Goal: Task Accomplishment & Management: Complete application form

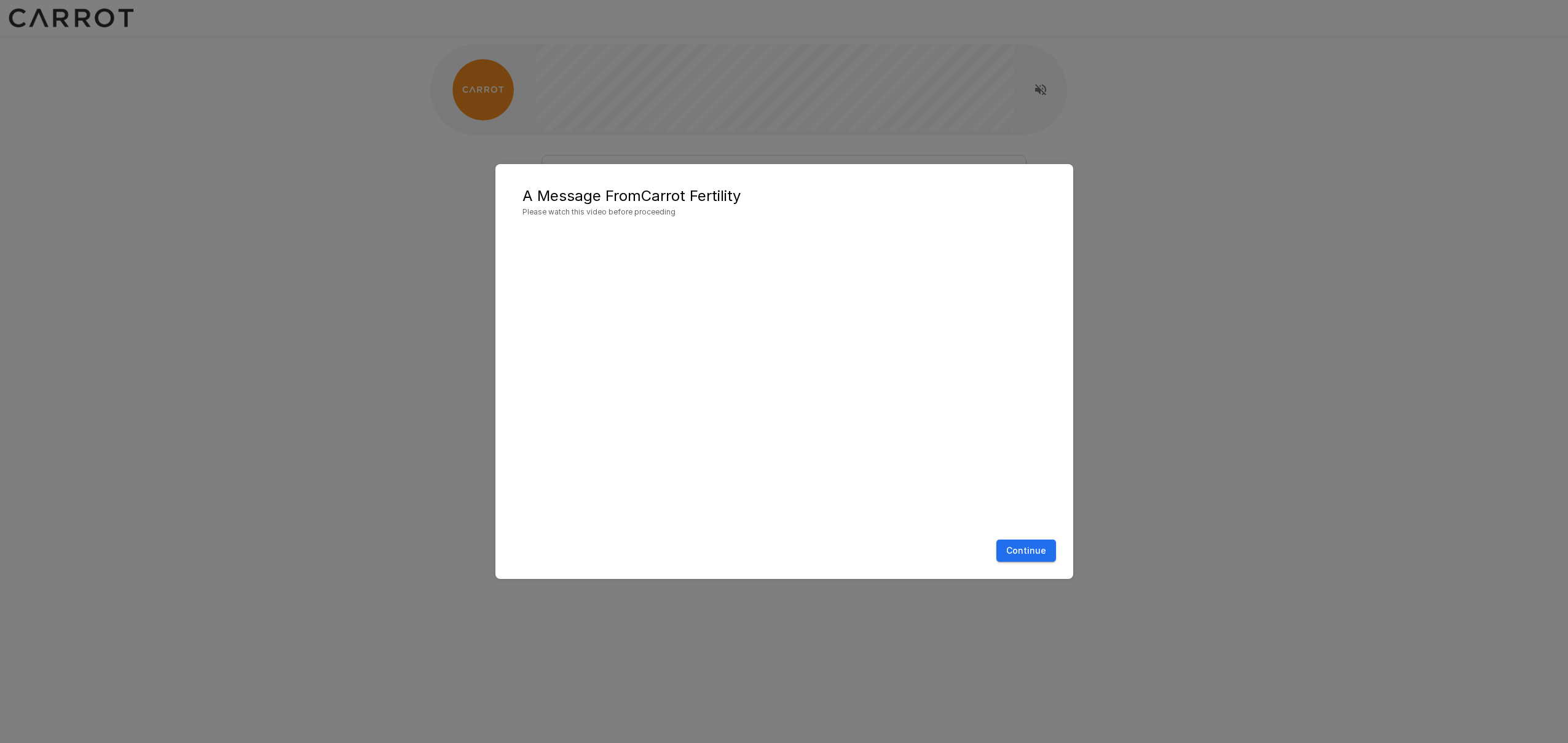
click at [1313, 103] on div "A Message From Carrot Fertility Please watch this video before proceeding Conti…" at bounding box center [784, 372] width 1568 height 743
click at [1030, 548] on button "Continue" at bounding box center [1026, 550] width 60 height 23
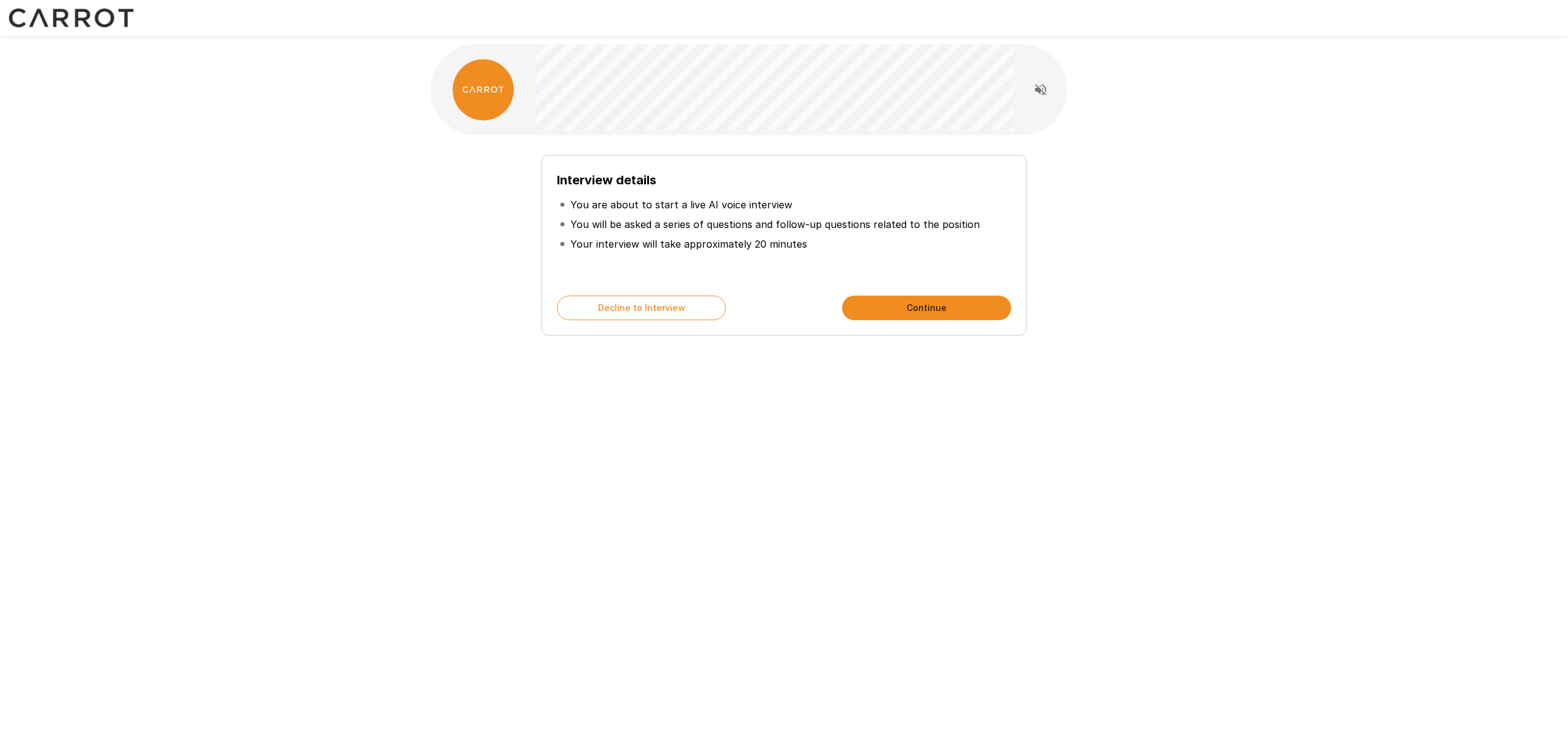
click at [890, 314] on button "Continue" at bounding box center [927, 308] width 169 height 25
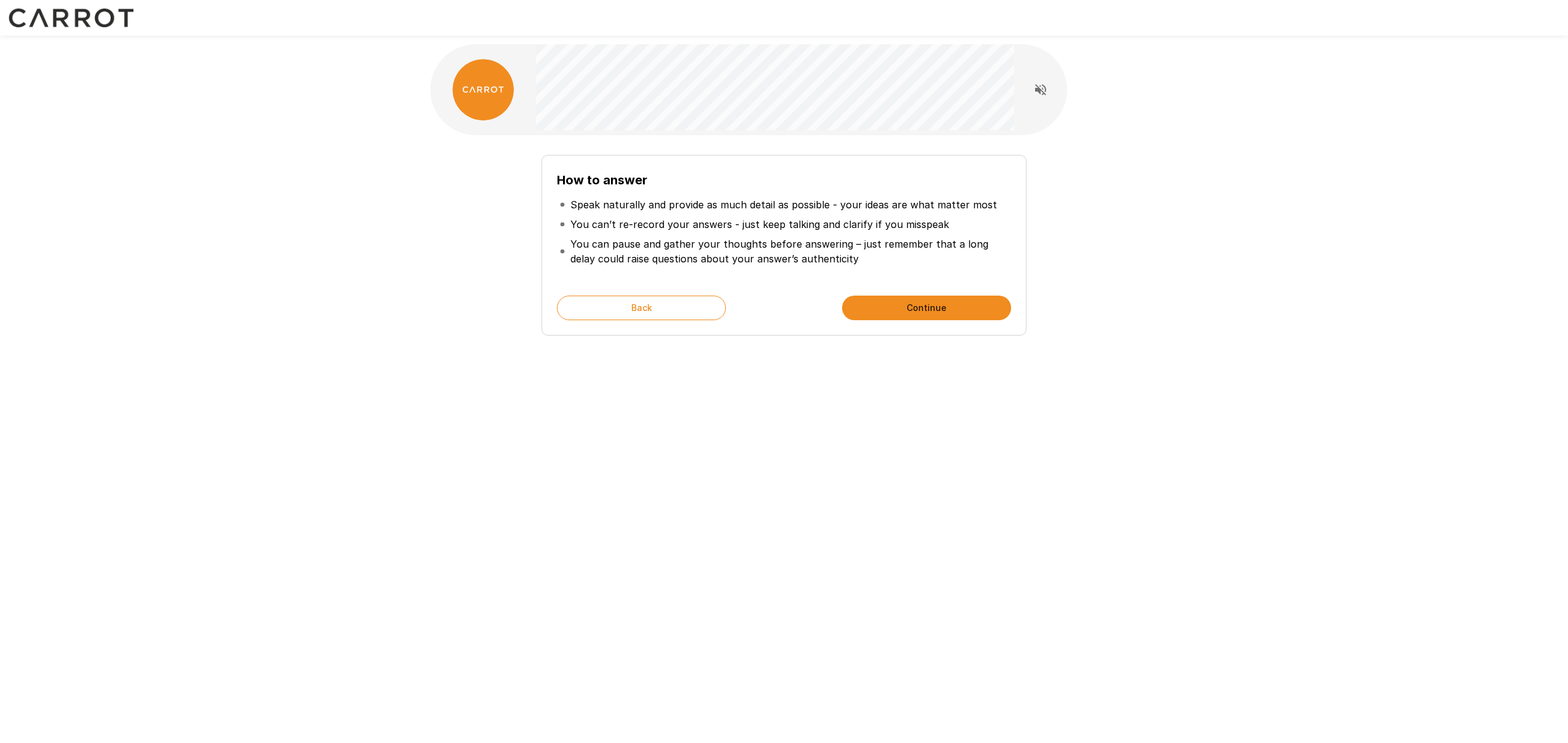
click at [915, 307] on button "Continue" at bounding box center [927, 308] width 169 height 25
click at [915, 307] on button "Start My Interview" at bounding box center [927, 308] width 169 height 25
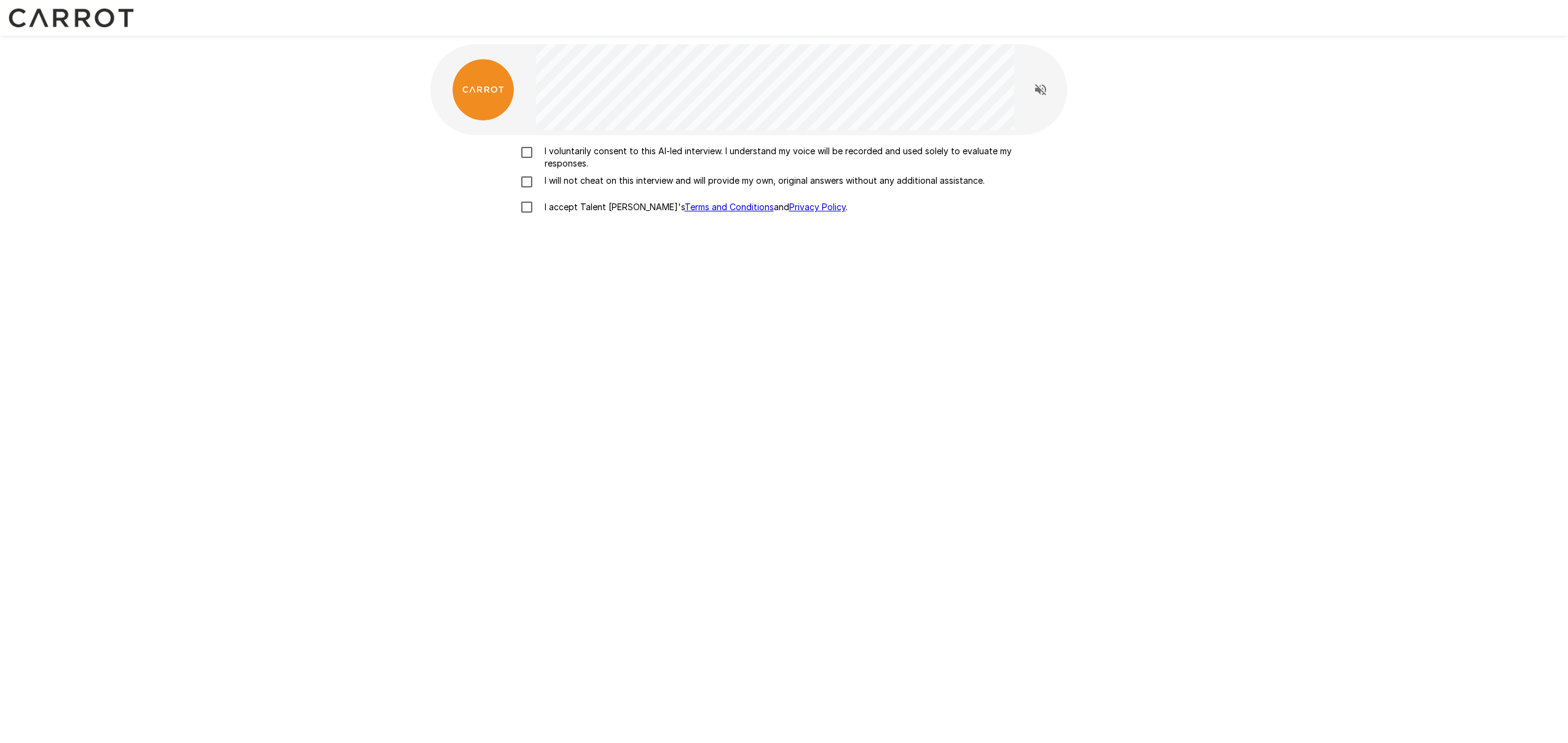
click at [567, 152] on p "I voluntarily consent to this AI-led interview. I understand my voice will be r…" at bounding box center [797, 157] width 515 height 25
click at [549, 185] on p "I will not cheat on this interview and will provide my own, original answers wi…" at bounding box center [762, 180] width 445 height 12
click at [547, 211] on p "I accept Talent Llama's Terms and Conditions and Privacy Policy ." at bounding box center [693, 207] width 308 height 12
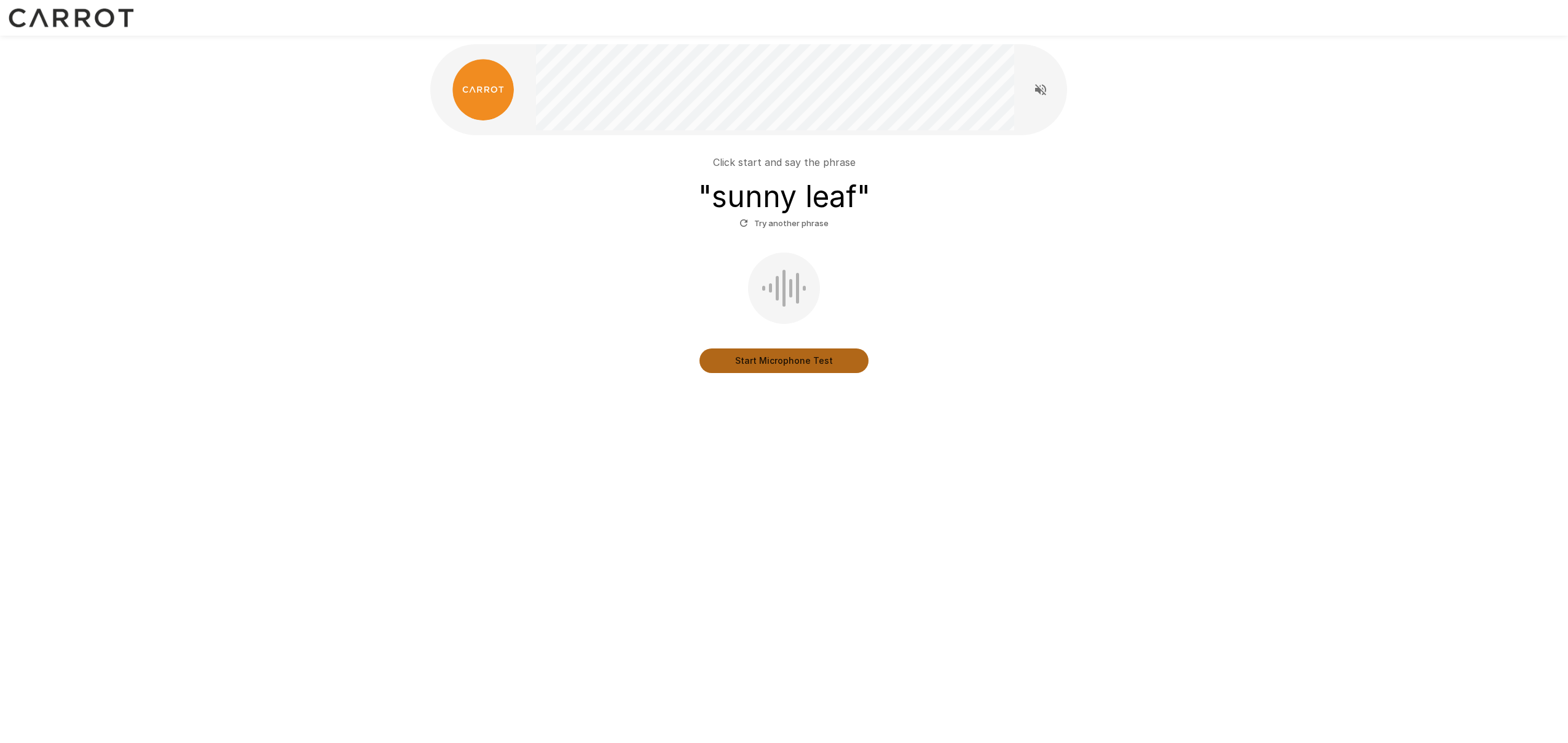
click at [791, 365] on button "Start Microphone Test" at bounding box center [784, 360] width 169 height 25
click at [791, 365] on button "Stop & Submit" at bounding box center [784, 360] width 169 height 25
click at [791, 365] on button "Start Microphone Test" at bounding box center [784, 360] width 169 height 25
click at [791, 365] on button "Stop & Submit" at bounding box center [784, 360] width 169 height 25
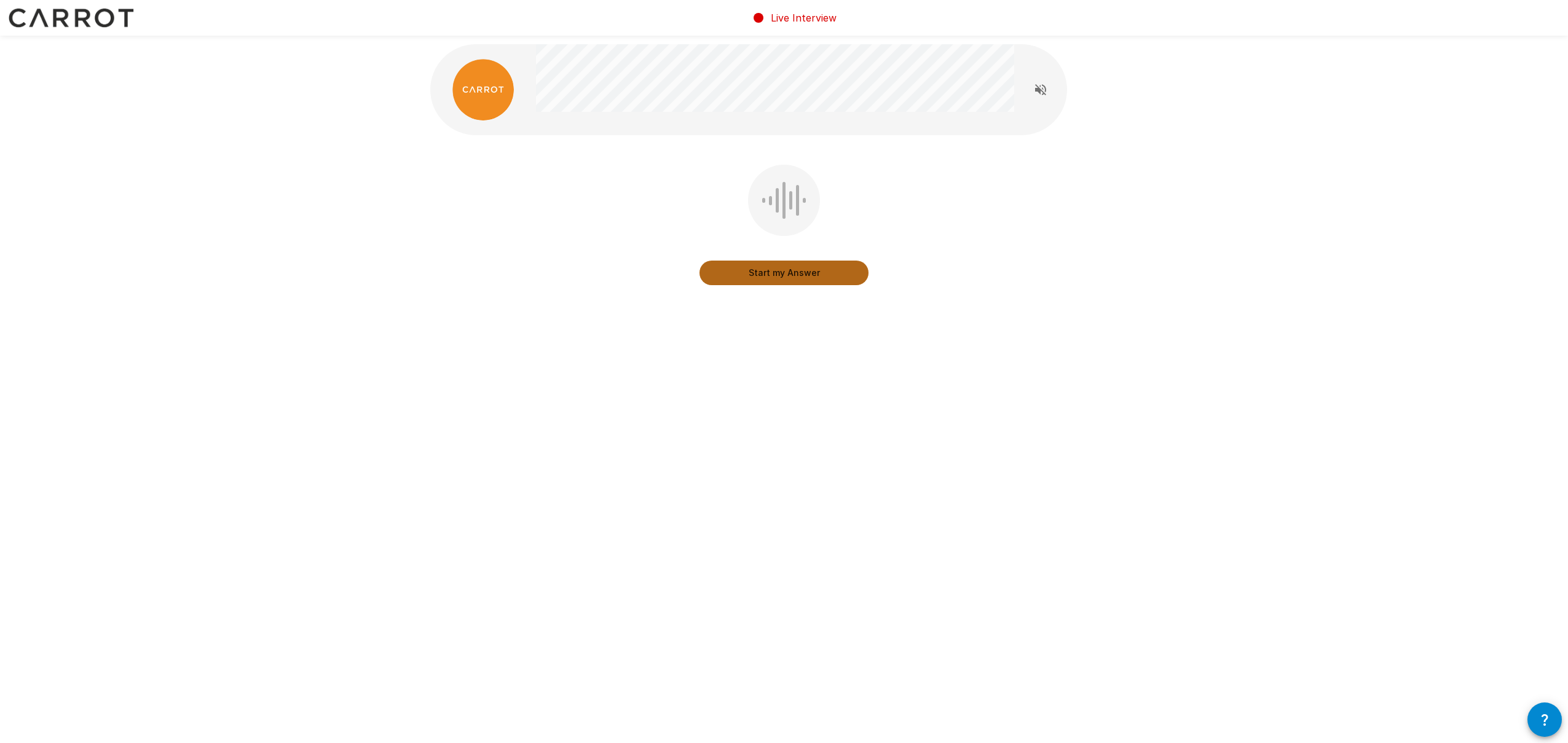
click at [798, 275] on button "Start my Answer" at bounding box center [784, 273] width 169 height 25
click at [825, 267] on button "Stop & Submit" at bounding box center [784, 273] width 169 height 25
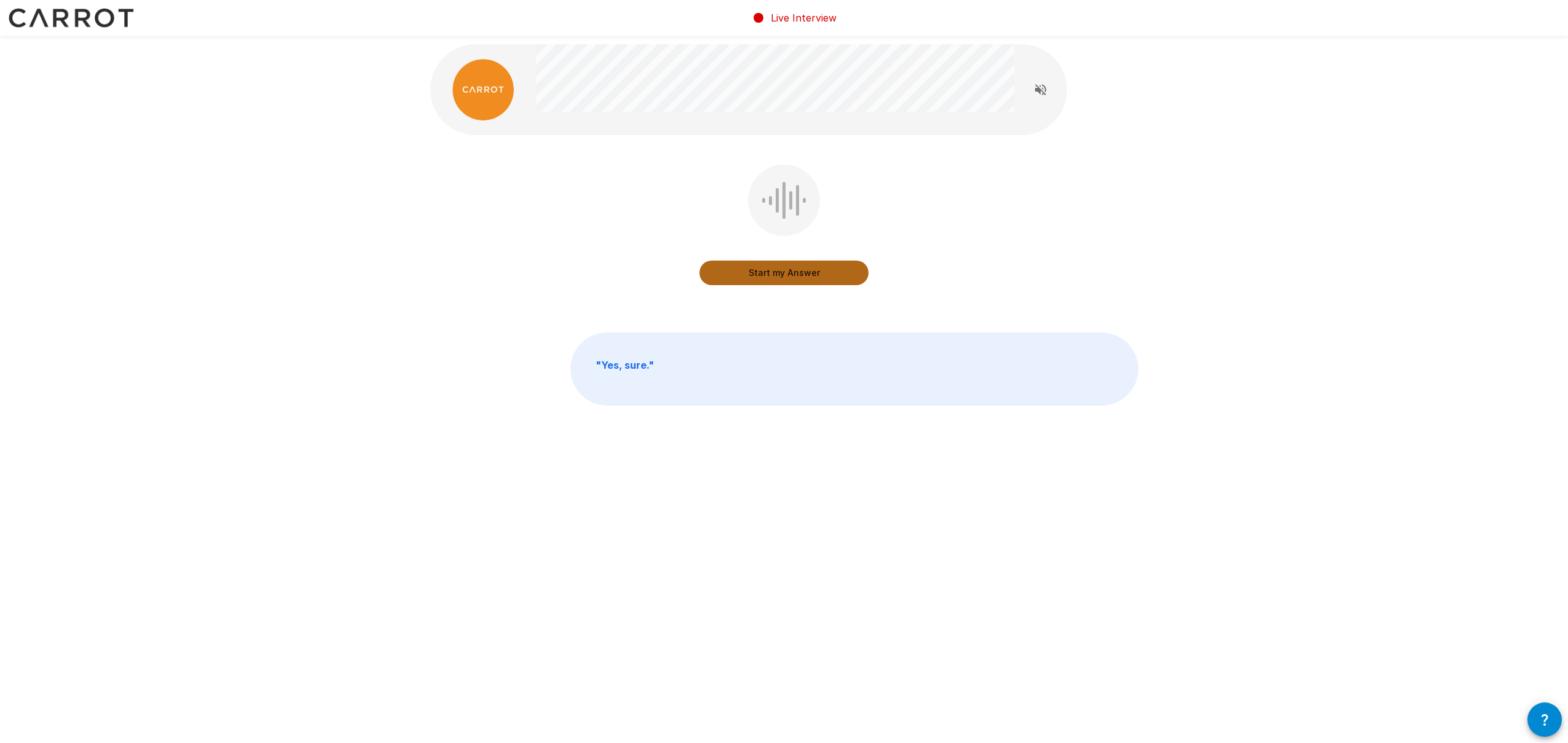
click at [797, 277] on button "Start my Answer" at bounding box center [784, 273] width 169 height 25
click at [797, 277] on button "Stop & Submit" at bounding box center [784, 273] width 169 height 25
click at [797, 277] on button "Start my Answer" at bounding box center [784, 273] width 169 height 25
click at [797, 277] on button "Stop & Submit" at bounding box center [784, 273] width 169 height 25
click at [798, 277] on button "Start my Answer" at bounding box center [784, 273] width 169 height 25
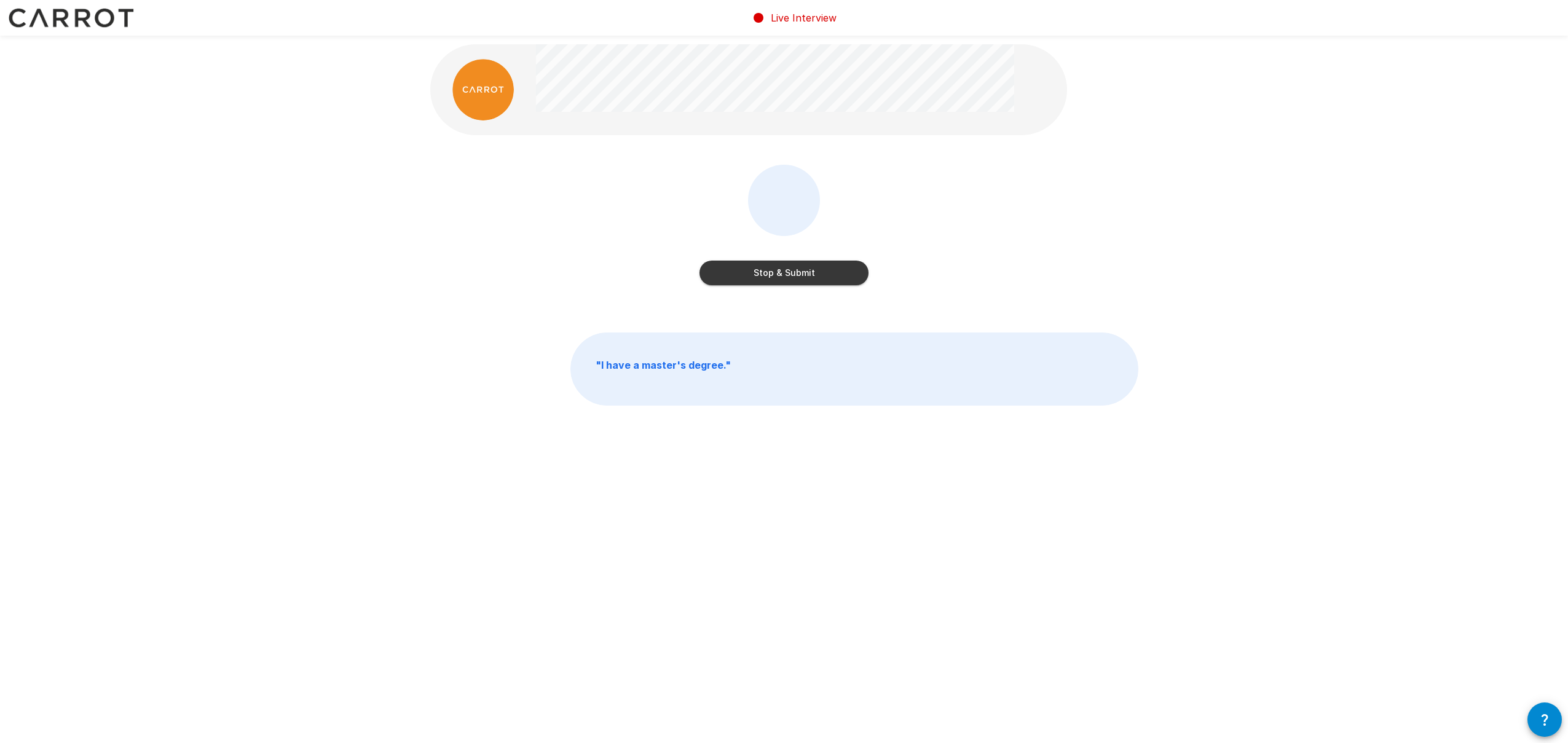
click at [798, 277] on button "Stop & Submit" at bounding box center [784, 273] width 169 height 25
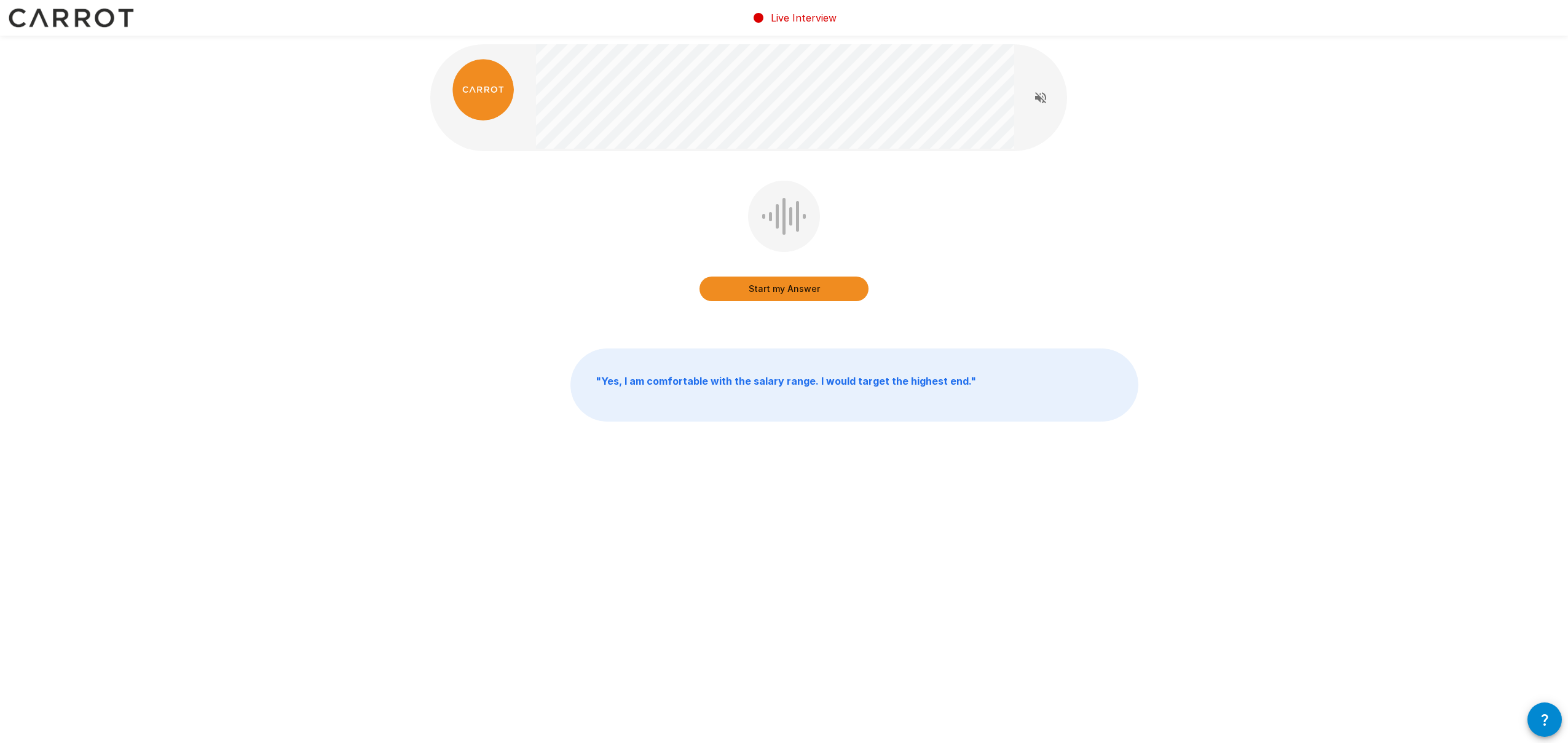
click at [828, 293] on button "Start my Answer" at bounding box center [784, 289] width 169 height 25
click at [828, 293] on button "Stop & Submit" at bounding box center [784, 289] width 169 height 25
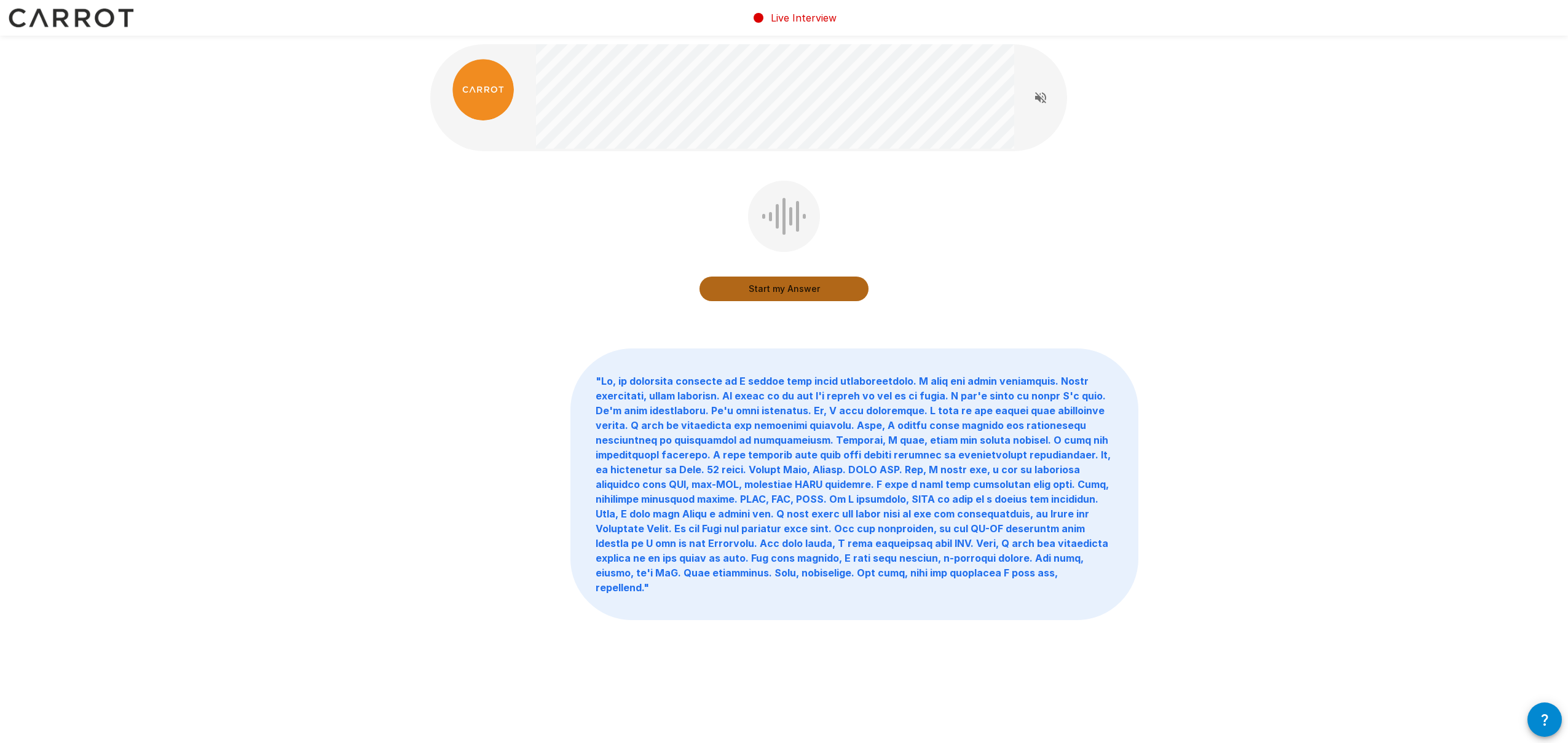
click at [797, 287] on button "Start my Answer" at bounding box center [784, 289] width 169 height 25
click at [797, 287] on button "Stop & Submit" at bounding box center [784, 289] width 169 height 25
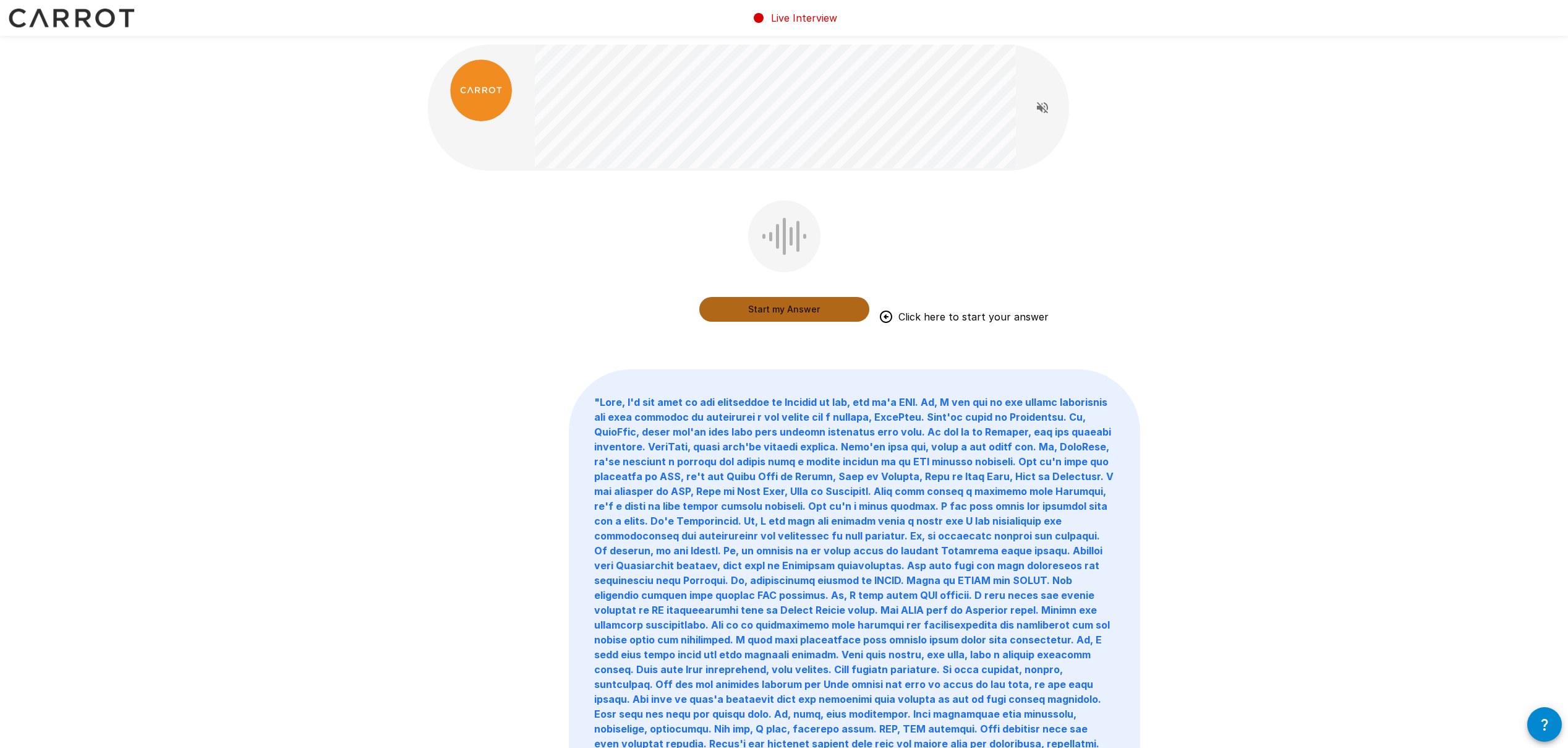
click at [827, 303] on button "Start my Answer" at bounding box center [785, 309] width 170 height 25
click at [819, 305] on button "Stop & Submit" at bounding box center [785, 309] width 170 height 25
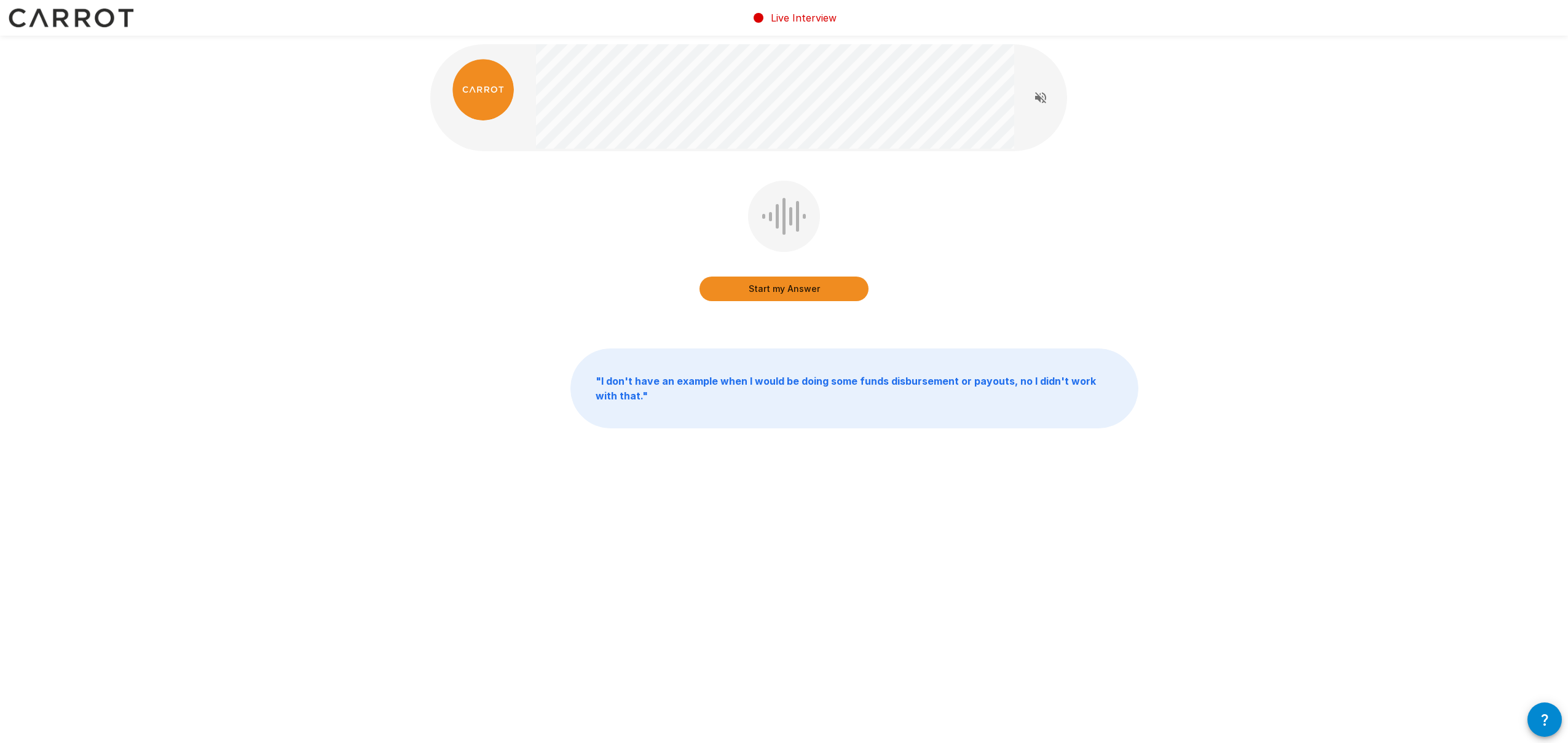
click at [784, 288] on button "Start my Answer" at bounding box center [784, 289] width 169 height 25
click at [782, 289] on button "Stop & Submit" at bounding box center [784, 289] width 169 height 25
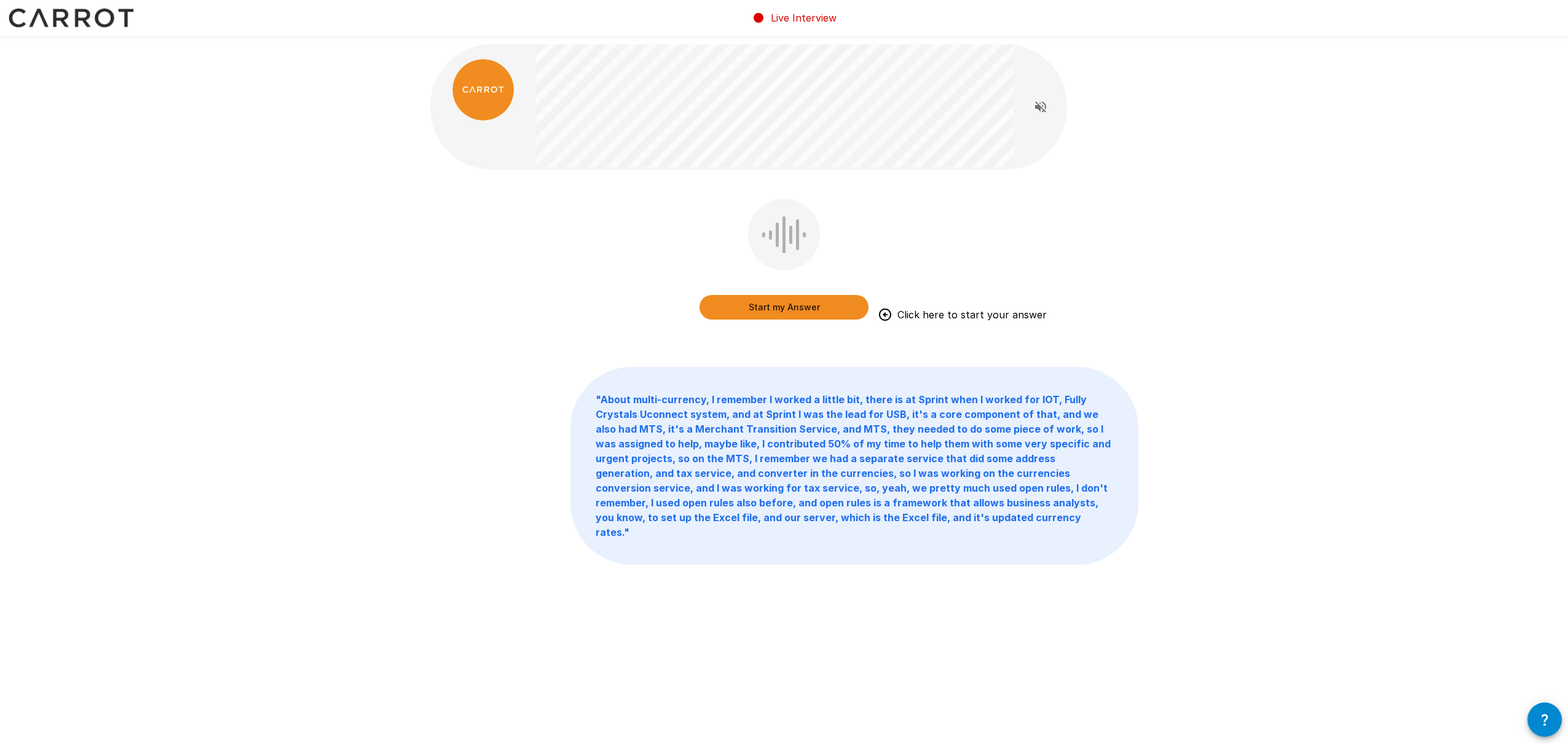
click at [778, 304] on button "Start my Answer" at bounding box center [784, 307] width 169 height 25
click at [778, 304] on button "Stop & Submit" at bounding box center [784, 307] width 169 height 25
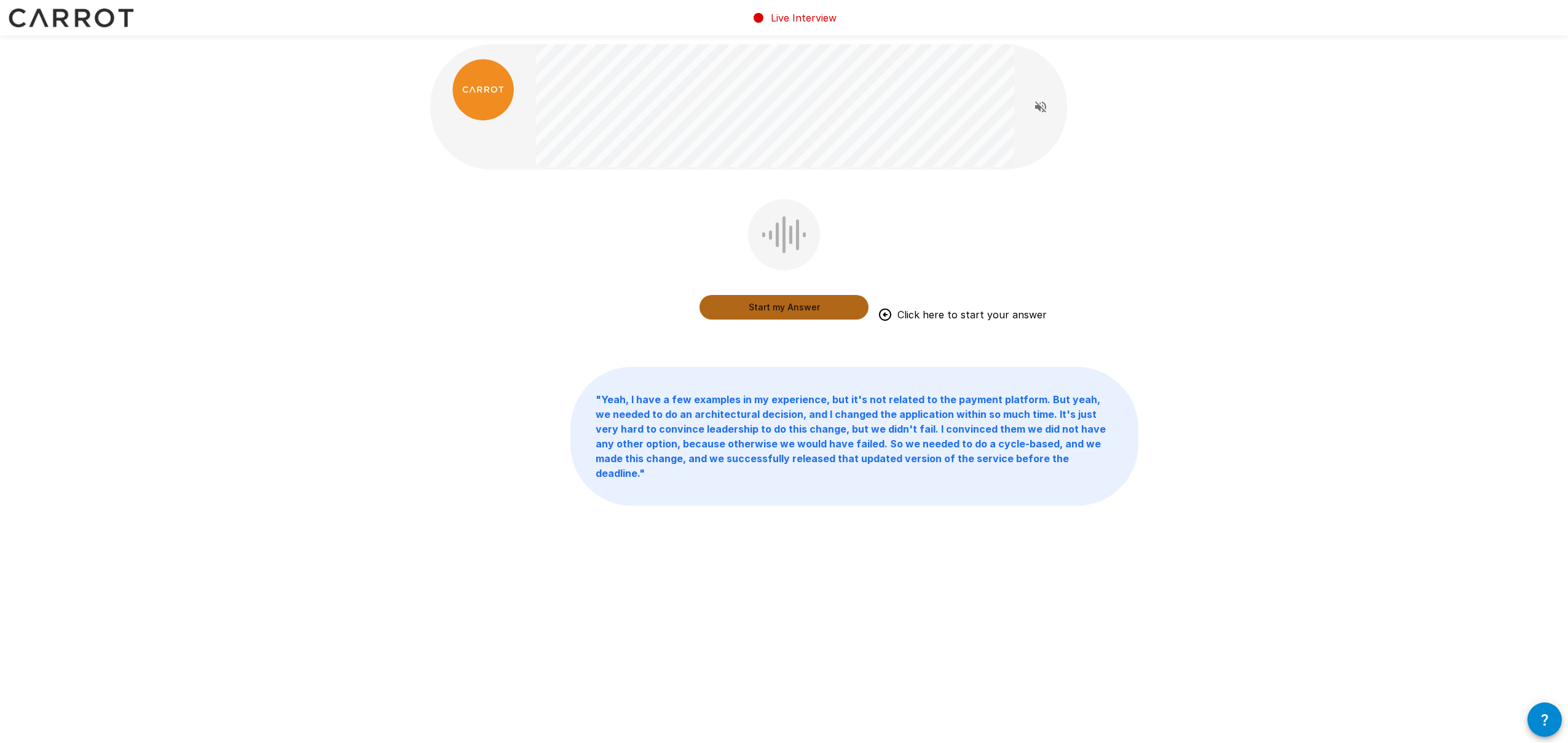
click at [811, 308] on button "Start my Answer" at bounding box center [784, 307] width 169 height 25
click at [790, 316] on button "Stop & Submit" at bounding box center [784, 307] width 169 height 25
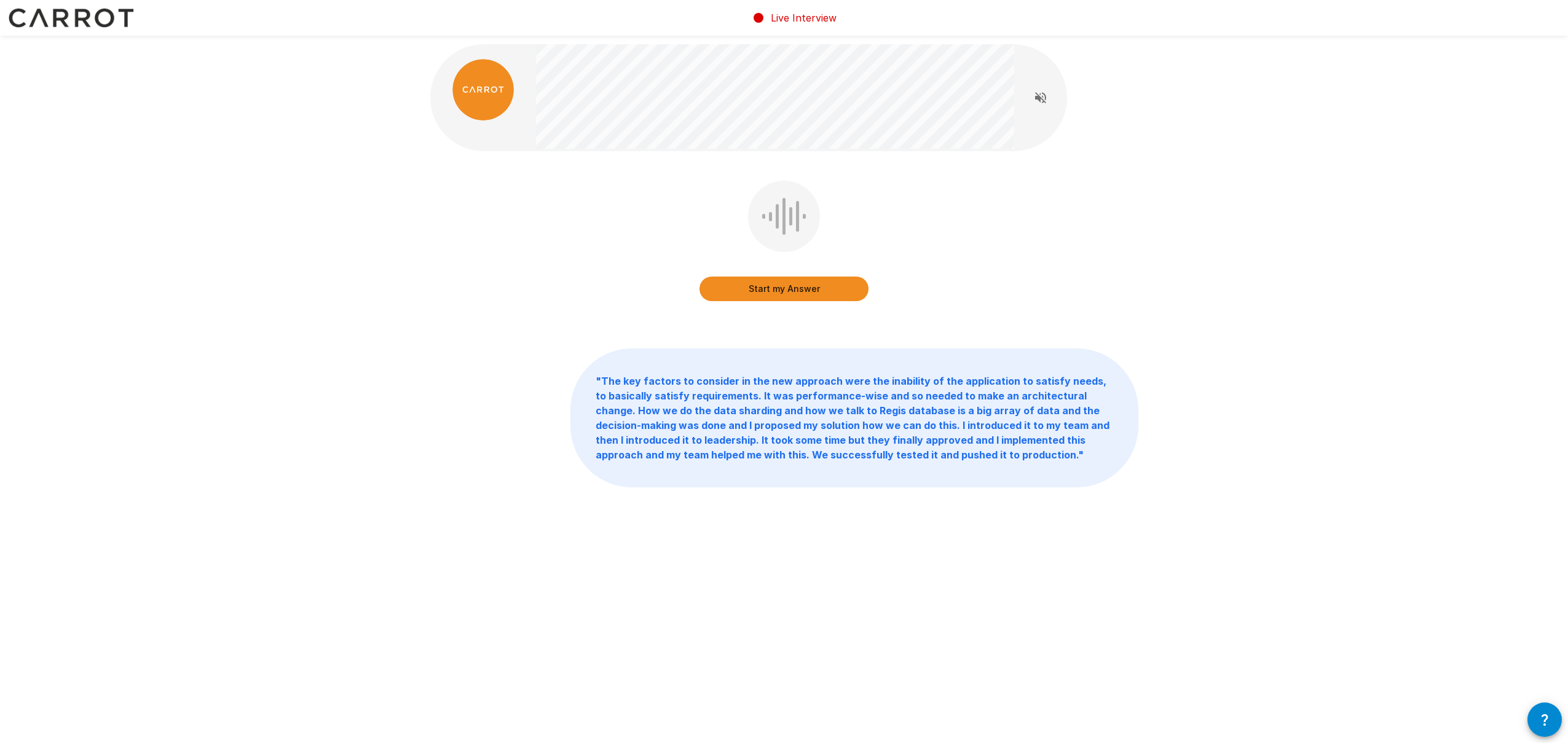
click at [793, 291] on button "Start my Answer" at bounding box center [784, 289] width 169 height 25
click at [770, 291] on button "Stop & Submit" at bounding box center [784, 289] width 169 height 25
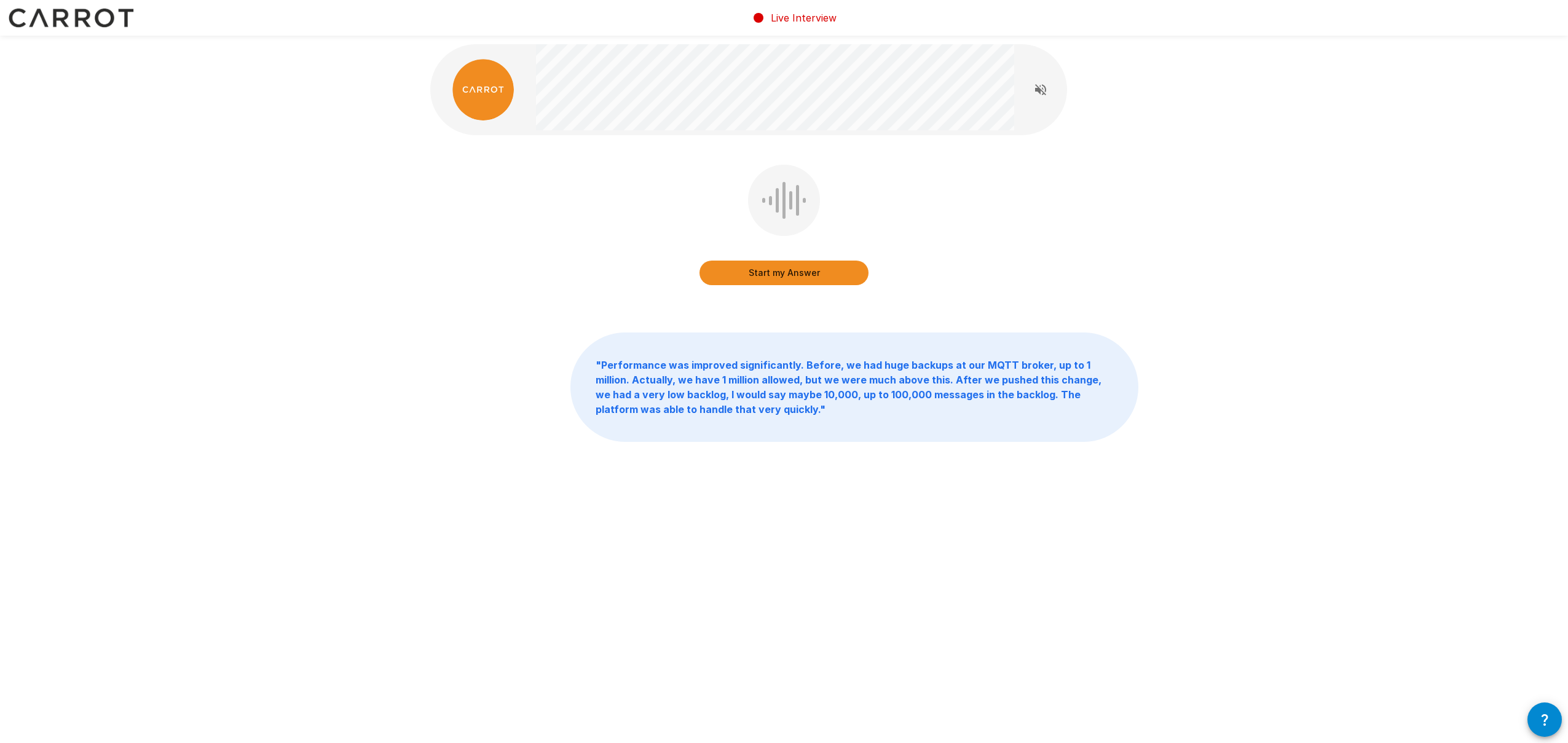
click at [812, 273] on button "Start my Answer" at bounding box center [784, 273] width 169 height 25
click at [810, 269] on button "Stop & Submit" at bounding box center [784, 273] width 169 height 25
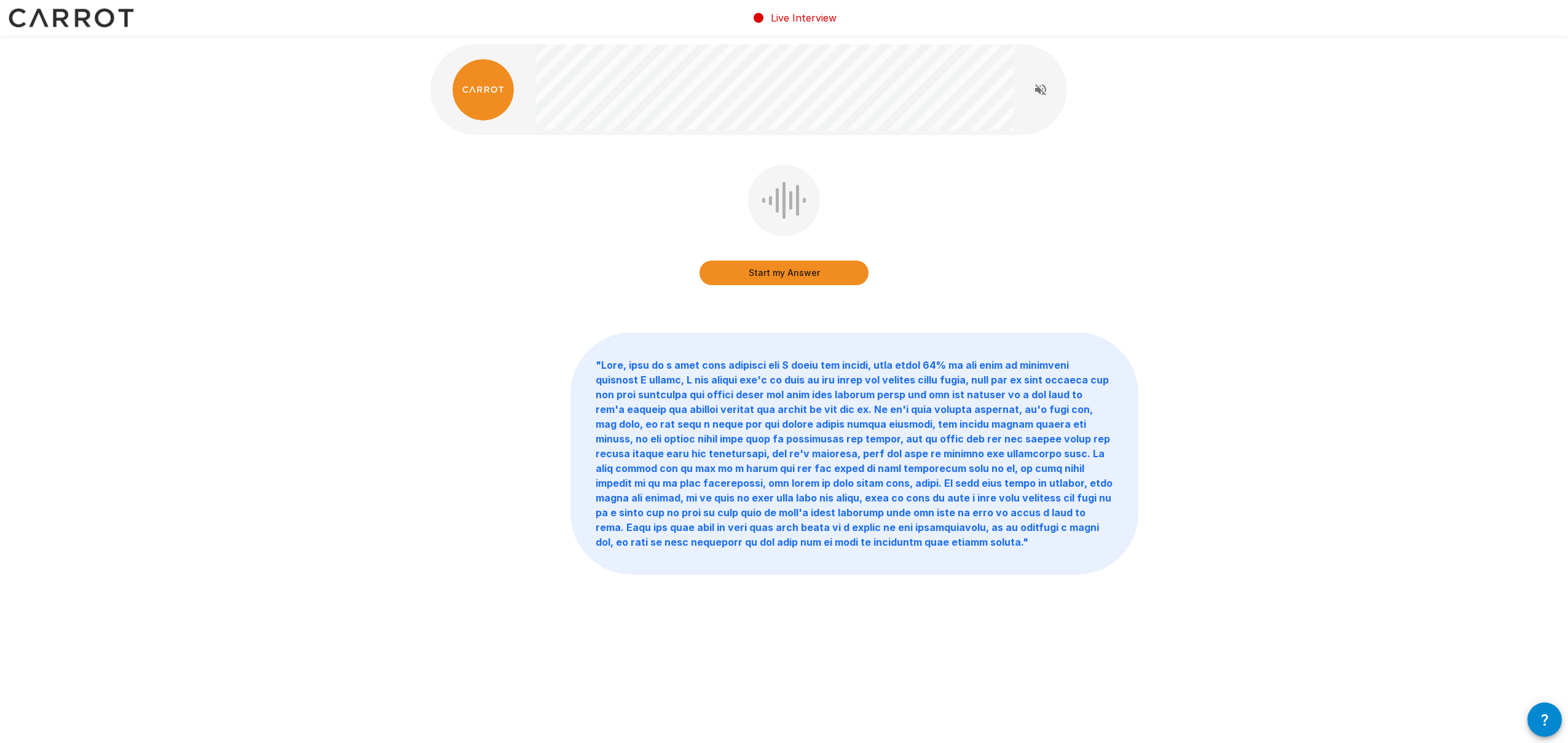
click at [810, 269] on button "Start my Answer" at bounding box center [784, 273] width 169 height 25
click at [810, 269] on button "Stop & Submit" at bounding box center [784, 273] width 169 height 25
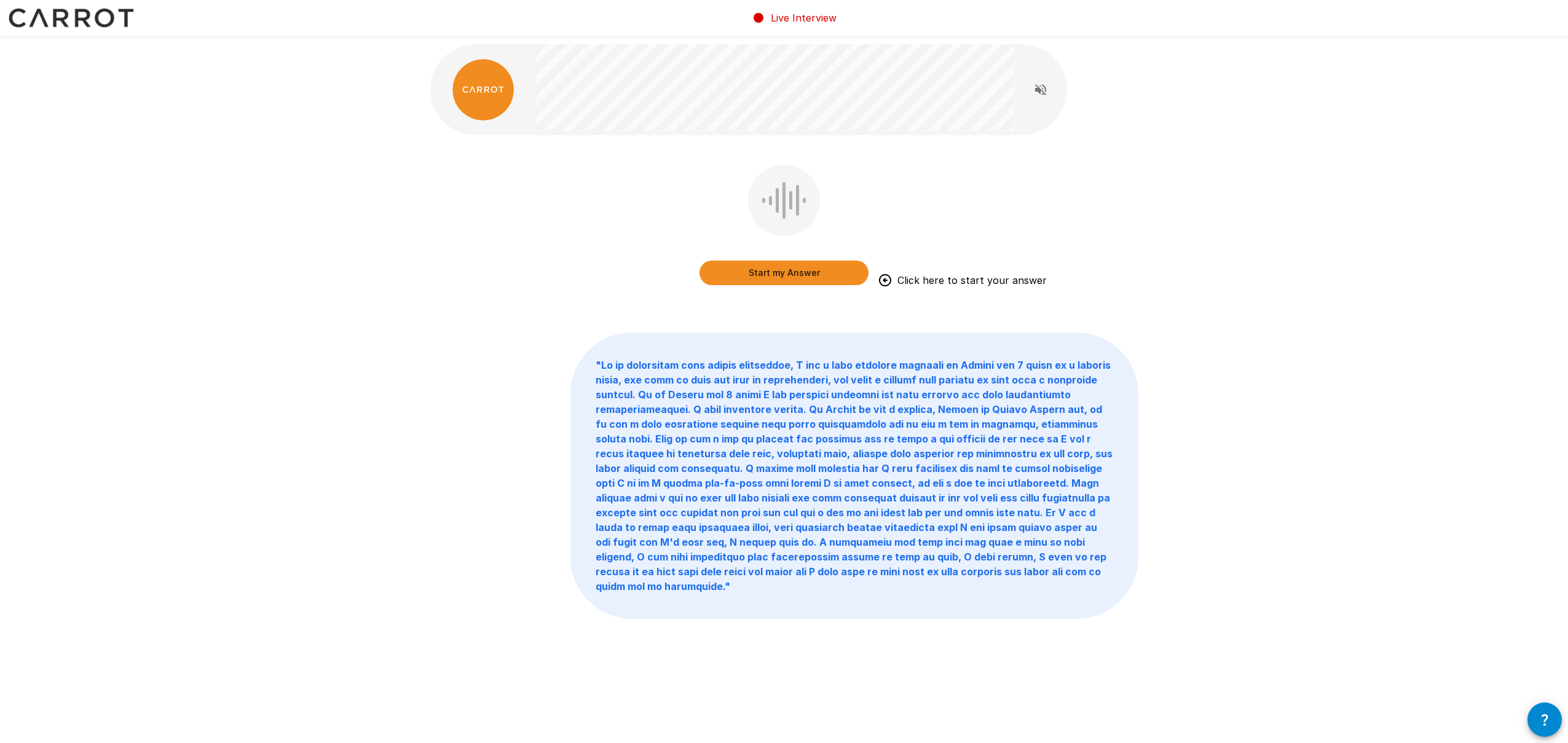
click at [810, 269] on button "Start my Answer" at bounding box center [784, 273] width 169 height 25
click at [810, 269] on button "Stop & Submit" at bounding box center [784, 273] width 169 height 25
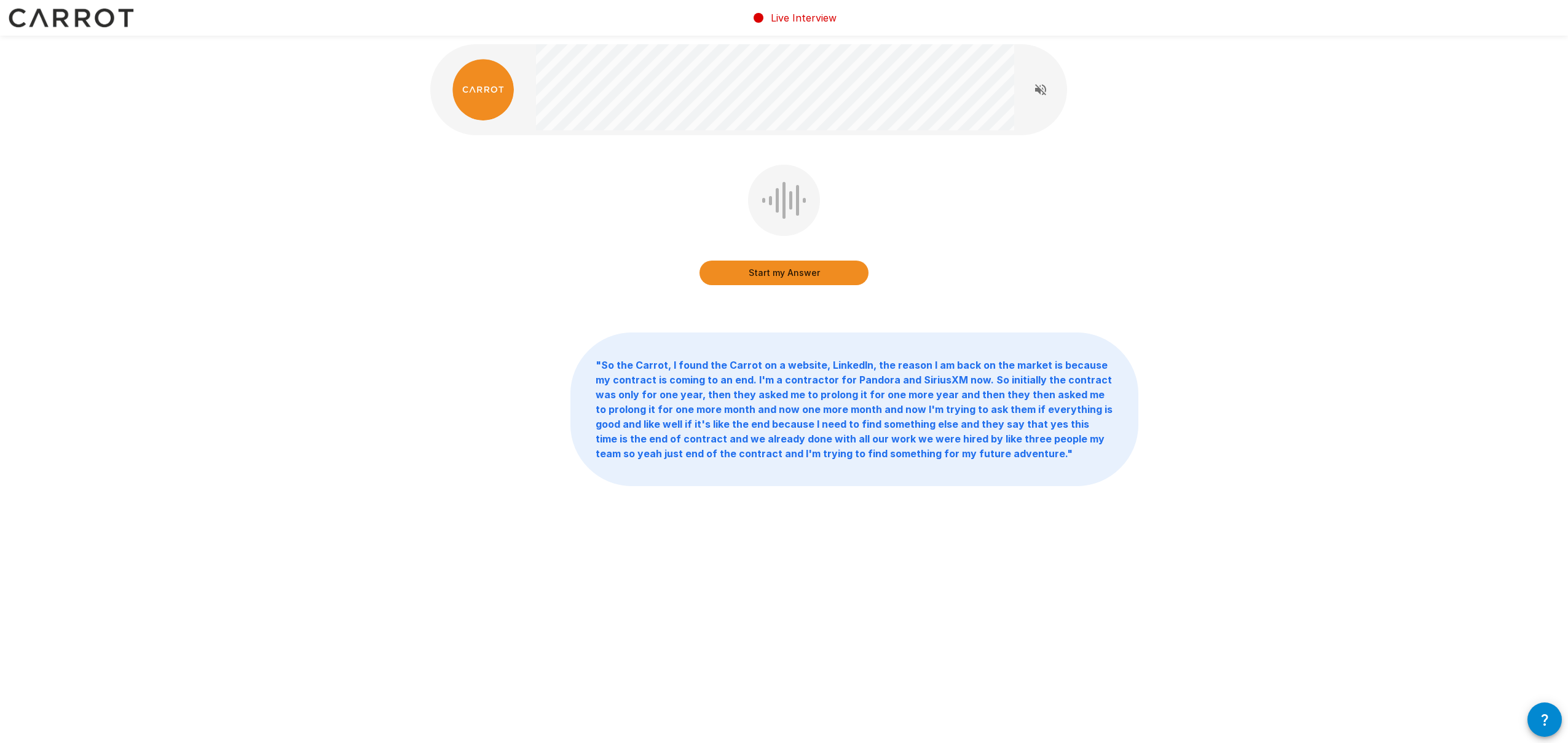
click at [810, 269] on button "Start my Answer" at bounding box center [784, 273] width 169 height 25
click at [810, 269] on button "Stop & Submit" at bounding box center [784, 273] width 169 height 25
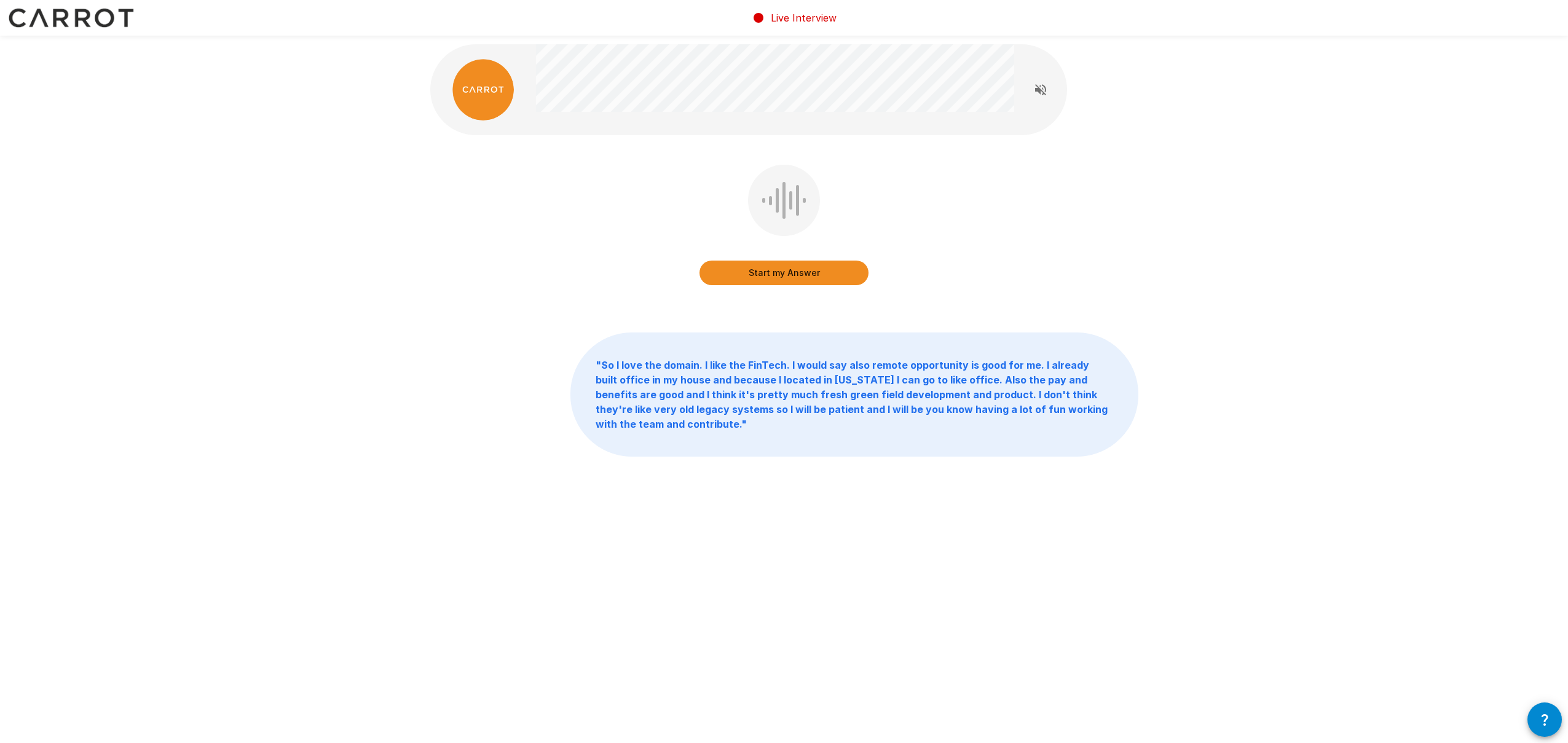
click at [799, 275] on button "Start my Answer" at bounding box center [784, 273] width 169 height 25
click at [805, 275] on button "Stop & Submit" at bounding box center [784, 273] width 169 height 25
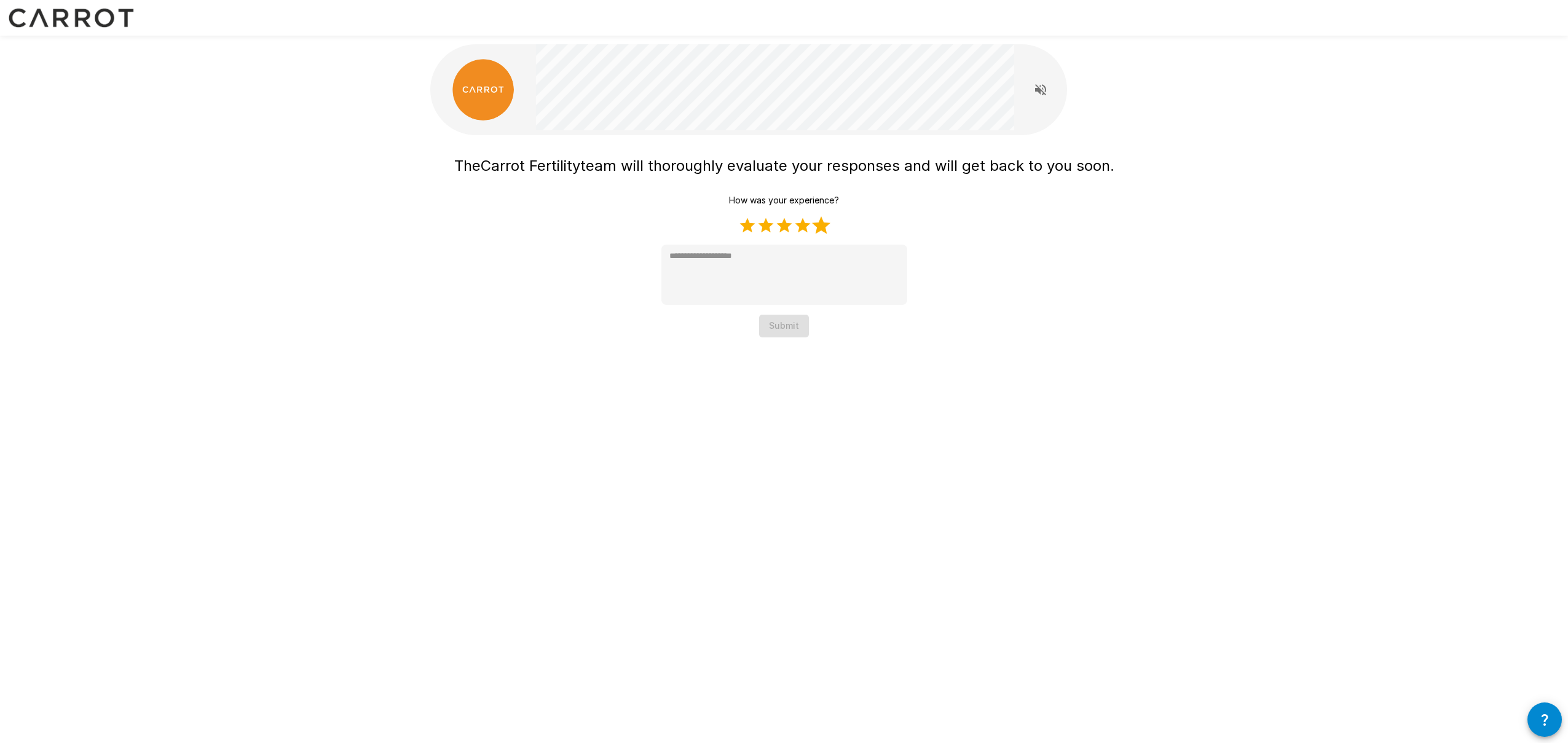
click at [824, 226] on label "5 Stars" at bounding box center [821, 225] width 18 height 18
type textarea "*"
click at [795, 334] on button "Submit" at bounding box center [784, 325] width 49 height 23
